Goal: Book appointment/travel/reservation

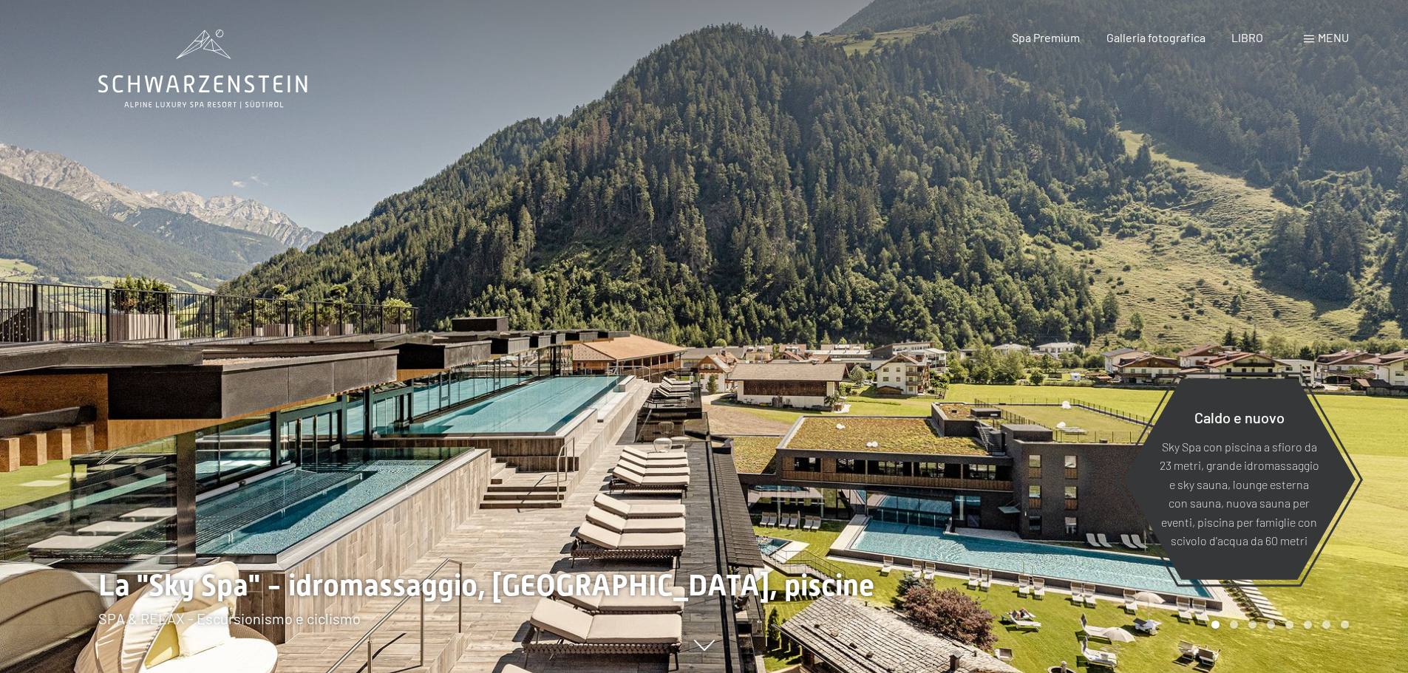
click at [1257, 41] on font "LIBRO" at bounding box center [1247, 37] width 32 height 14
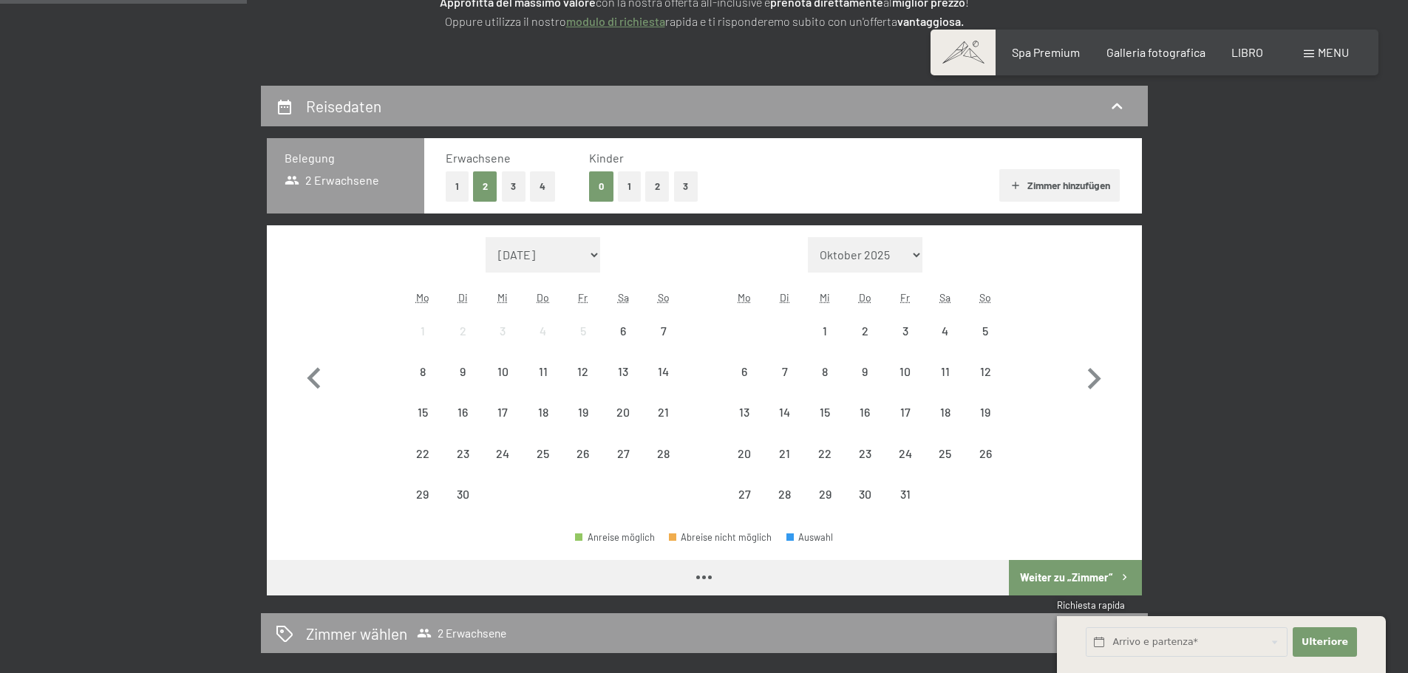
scroll to position [296, 0]
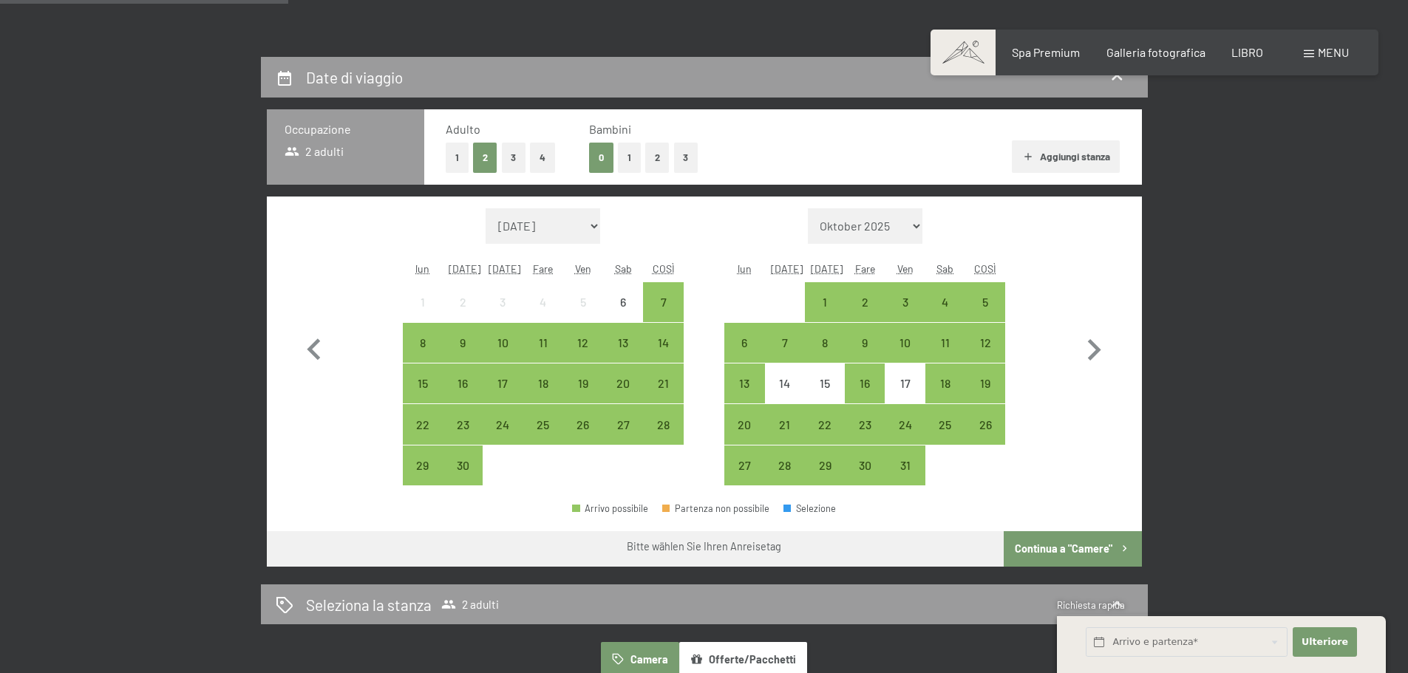
click at [465, 350] on div "9" at bounding box center [462, 355] width 37 height 37
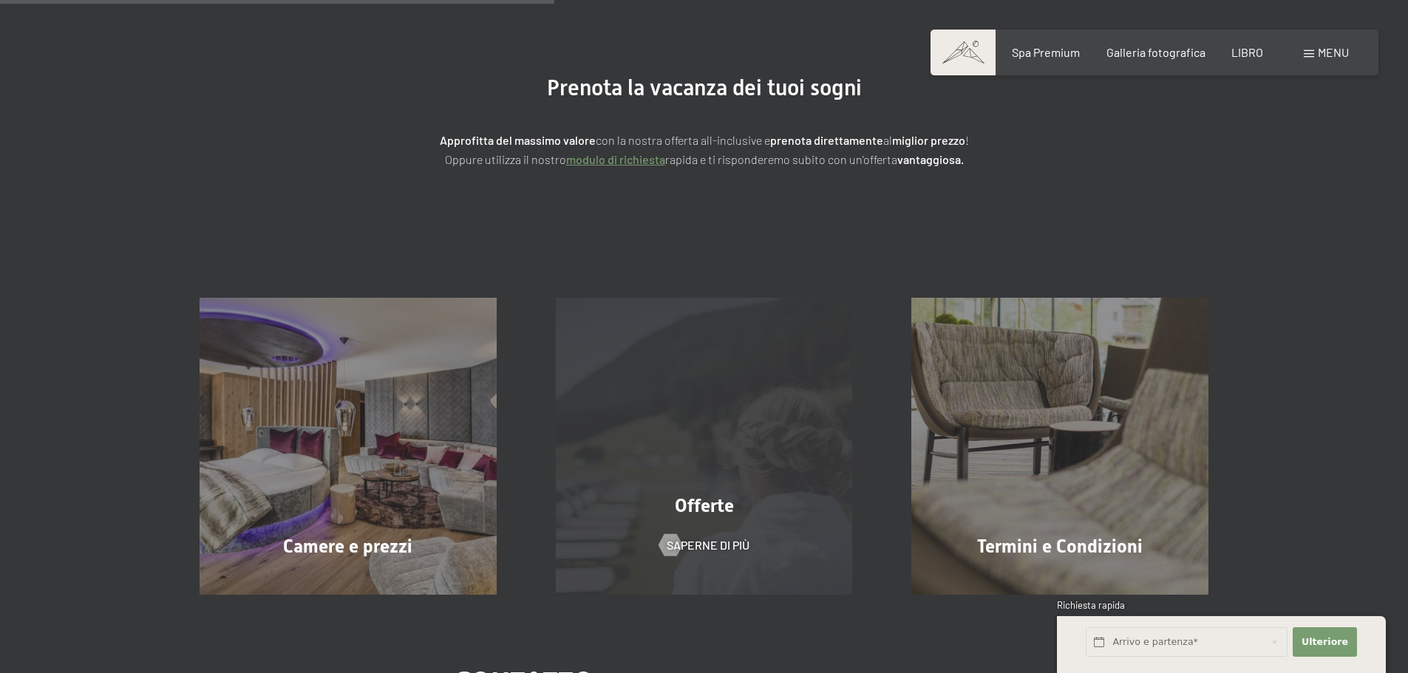
scroll to position [0, 0]
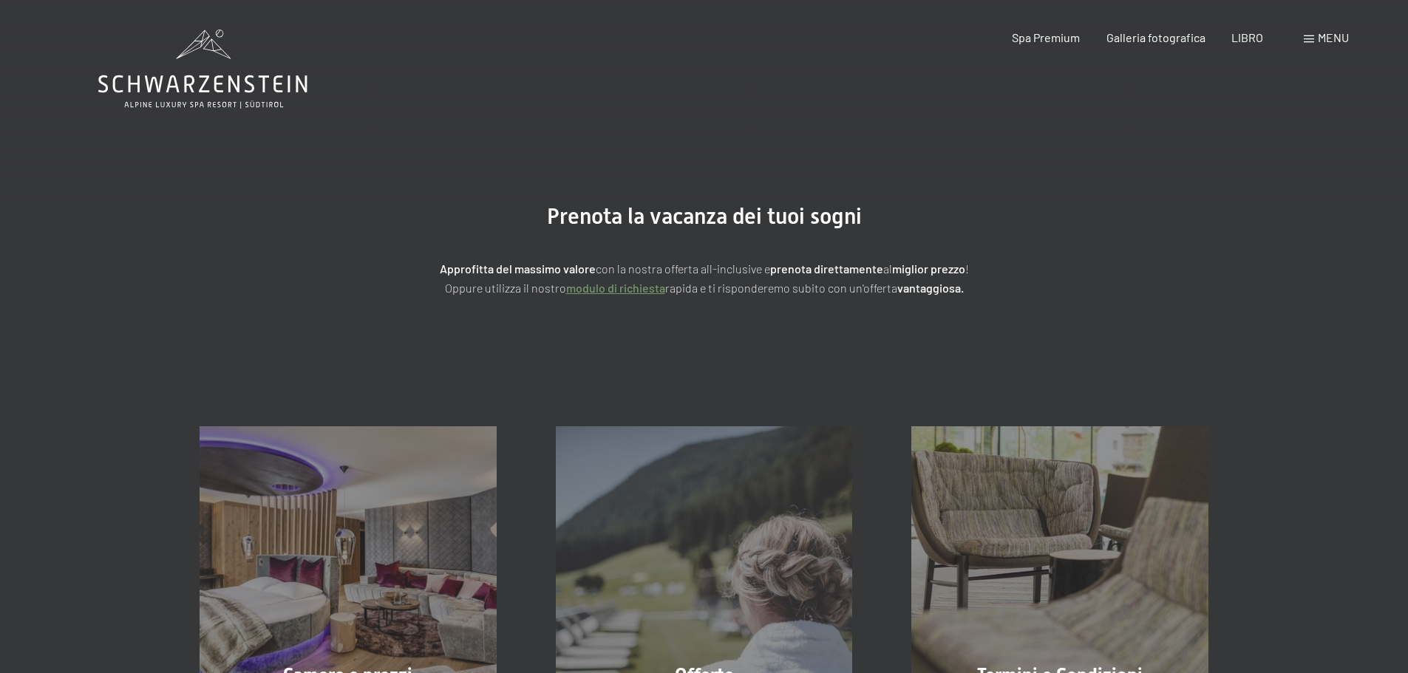
click at [654, 293] on font "modulo di richiesta" at bounding box center [615, 288] width 99 height 14
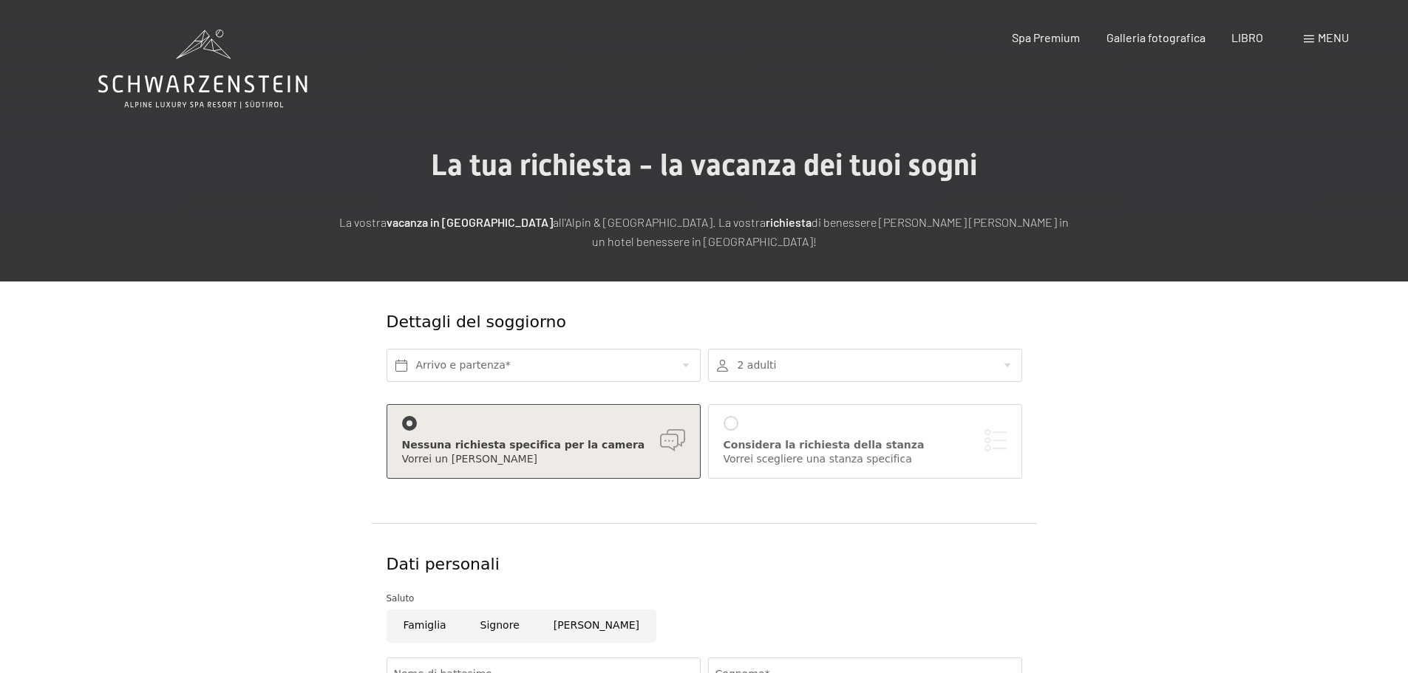
click at [234, 86] on icon at bounding box center [202, 84] width 209 height 18
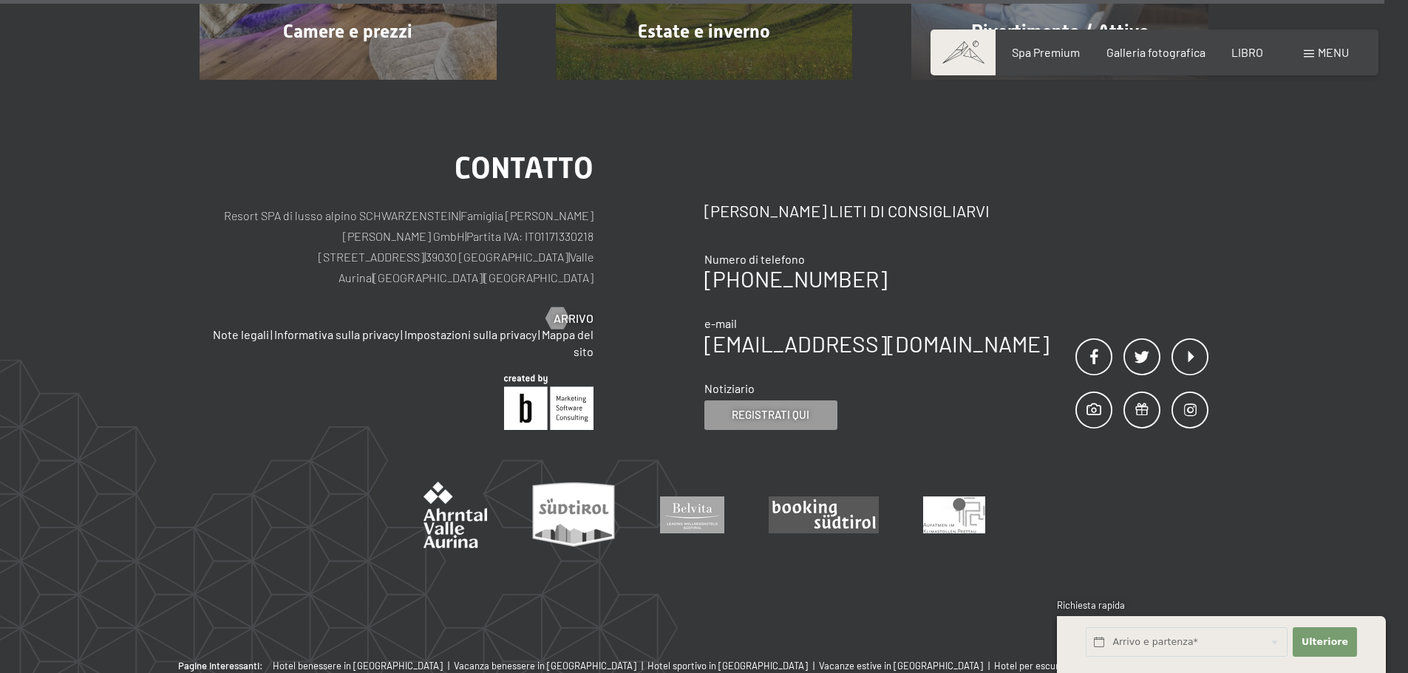
scroll to position [7591, 0]
